Goal: Task Accomplishment & Management: Manage account settings

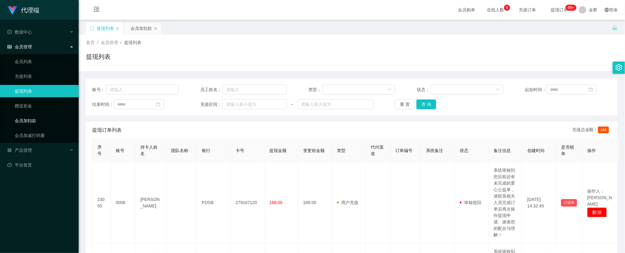
click at [32, 120] on link "会员加扣款" at bounding box center [44, 120] width 59 height 12
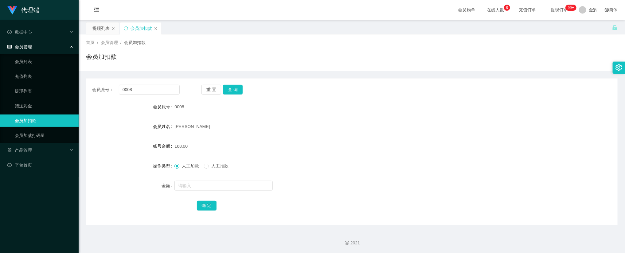
click at [222, 90] on div "重 置 查 询" at bounding box center [246, 90] width 88 height 10
click at [208, 90] on button "重 置" at bounding box center [212, 90] width 20 height 10
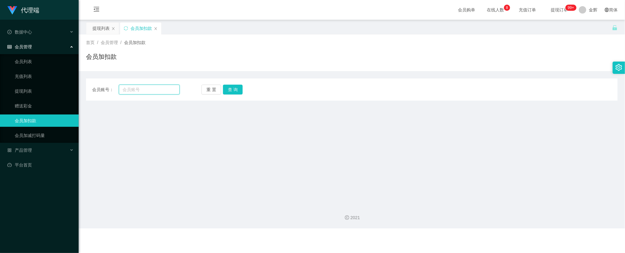
click at [159, 90] on input "text" at bounding box center [149, 90] width 61 height 10
paste input "0008"
type input "0008"
click at [220, 88] on button "重 置" at bounding box center [212, 90] width 20 height 10
click at [225, 88] on button "查 询" at bounding box center [233, 90] width 20 height 10
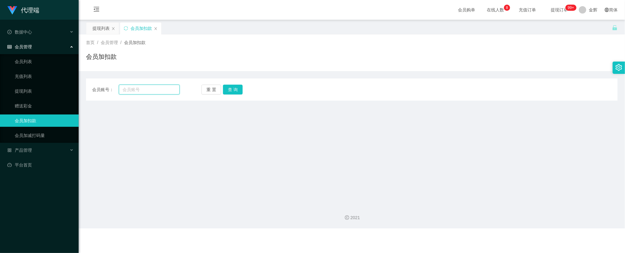
click at [158, 89] on input "text" at bounding box center [149, 90] width 61 height 10
paste input "0008"
type input "0008"
click at [229, 87] on button "查 询" at bounding box center [233, 90] width 20 height 10
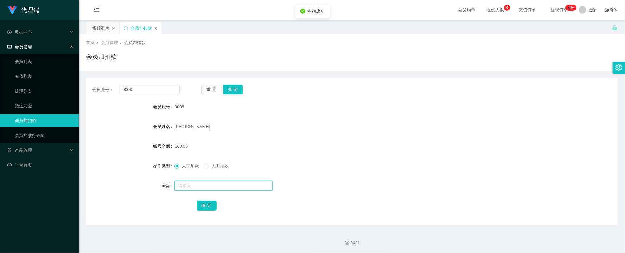
click at [200, 182] on input "text" at bounding box center [224, 185] width 98 height 10
type input "64"
click at [205, 201] on button "确 定" at bounding box center [207, 205] width 20 height 10
click at [342, 154] on form "会员账号 0008 会员姓名 [PERSON_NAME] 账号余额 232.00 操作类型 人工加款 人工扣款 金额 确 定" at bounding box center [352, 155] width 532 height 111
